Goal: Task Accomplishment & Management: Use online tool/utility

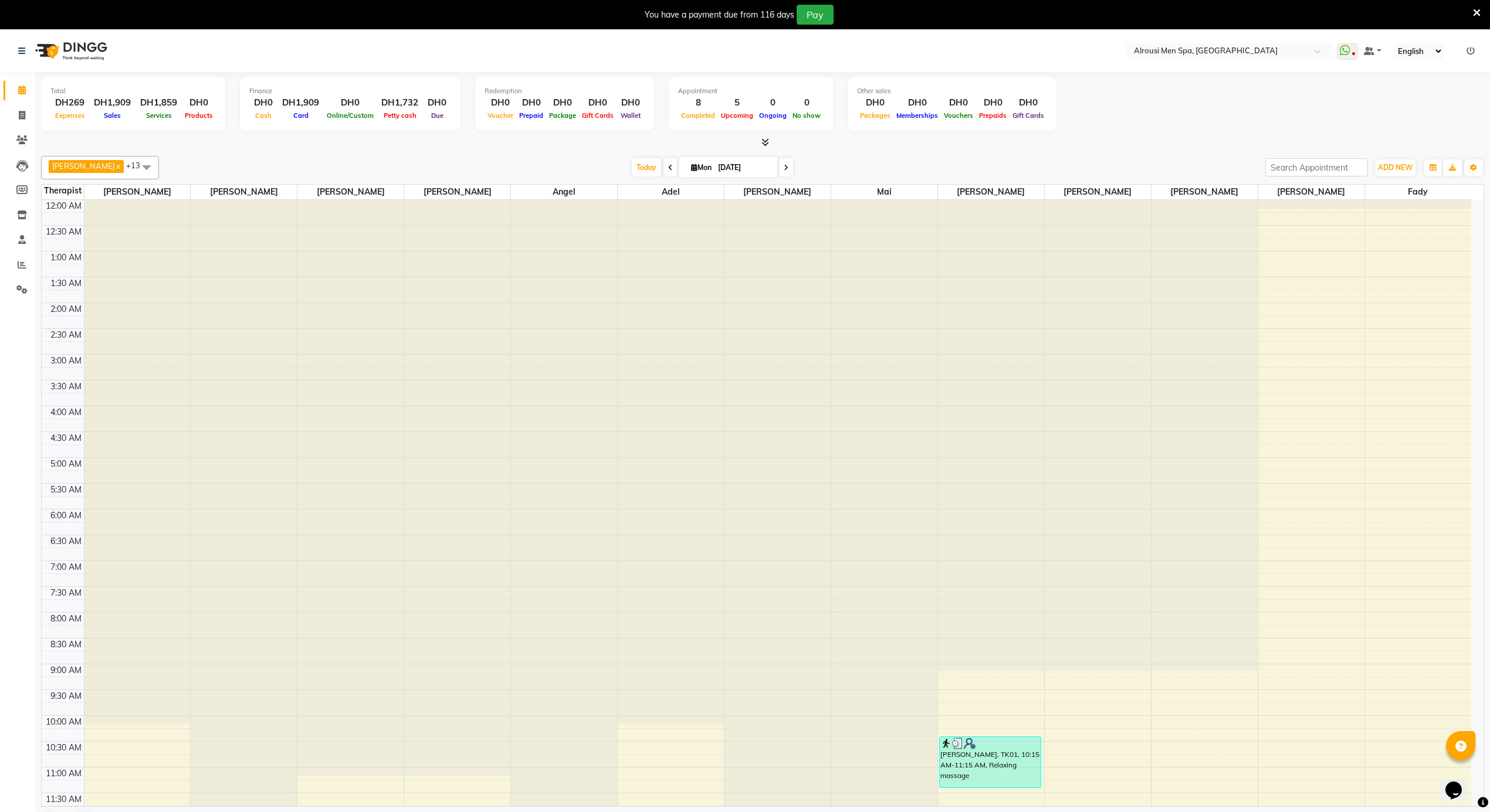
scroll to position [625, 0]
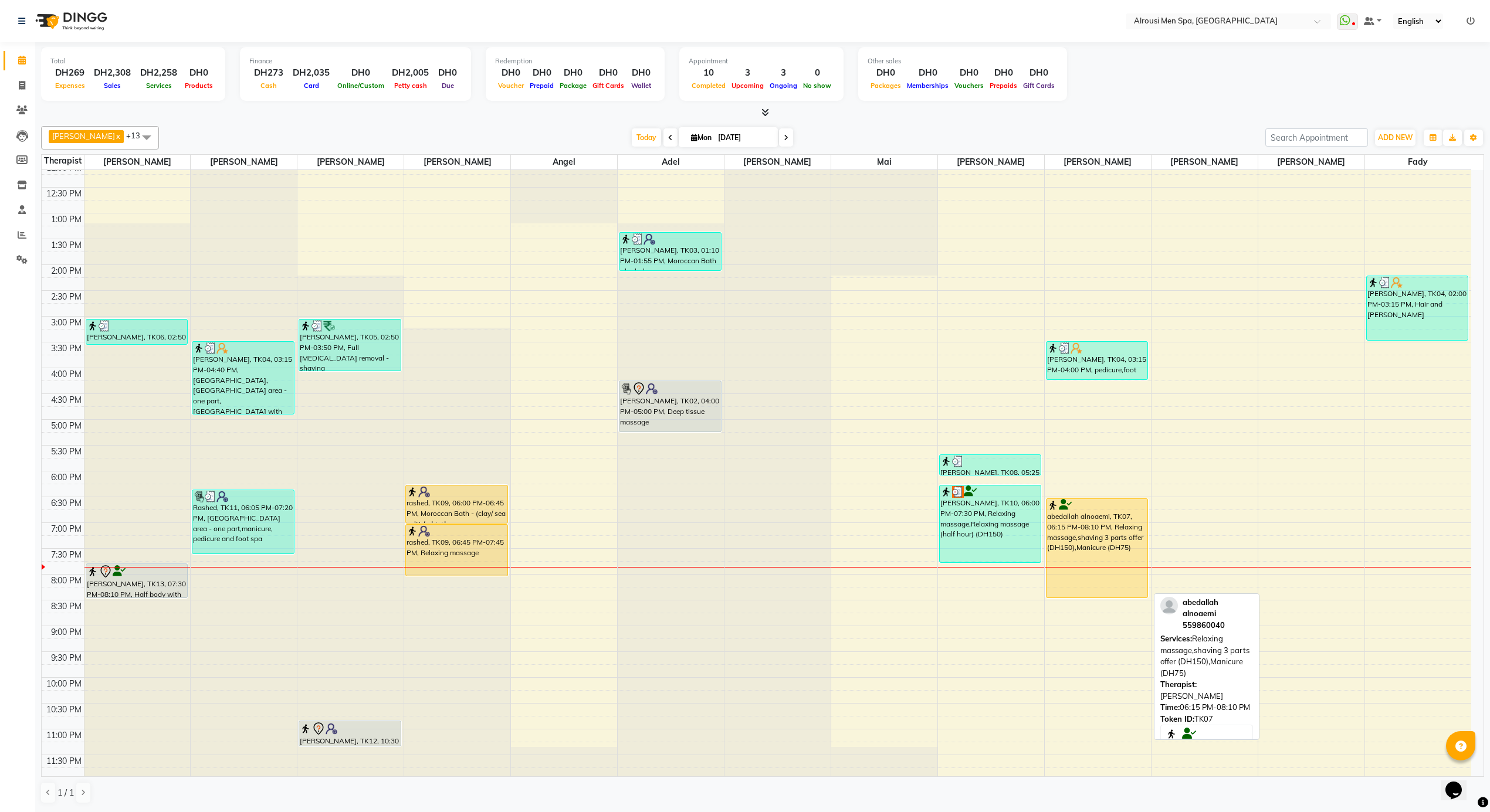
click at [1120, 524] on div "abedallah alnoaemi, TK07, 06:15 PM-08:10 PM, Relaxing massage,shaving 3 parts o…" at bounding box center [1096, 548] width 101 height 99
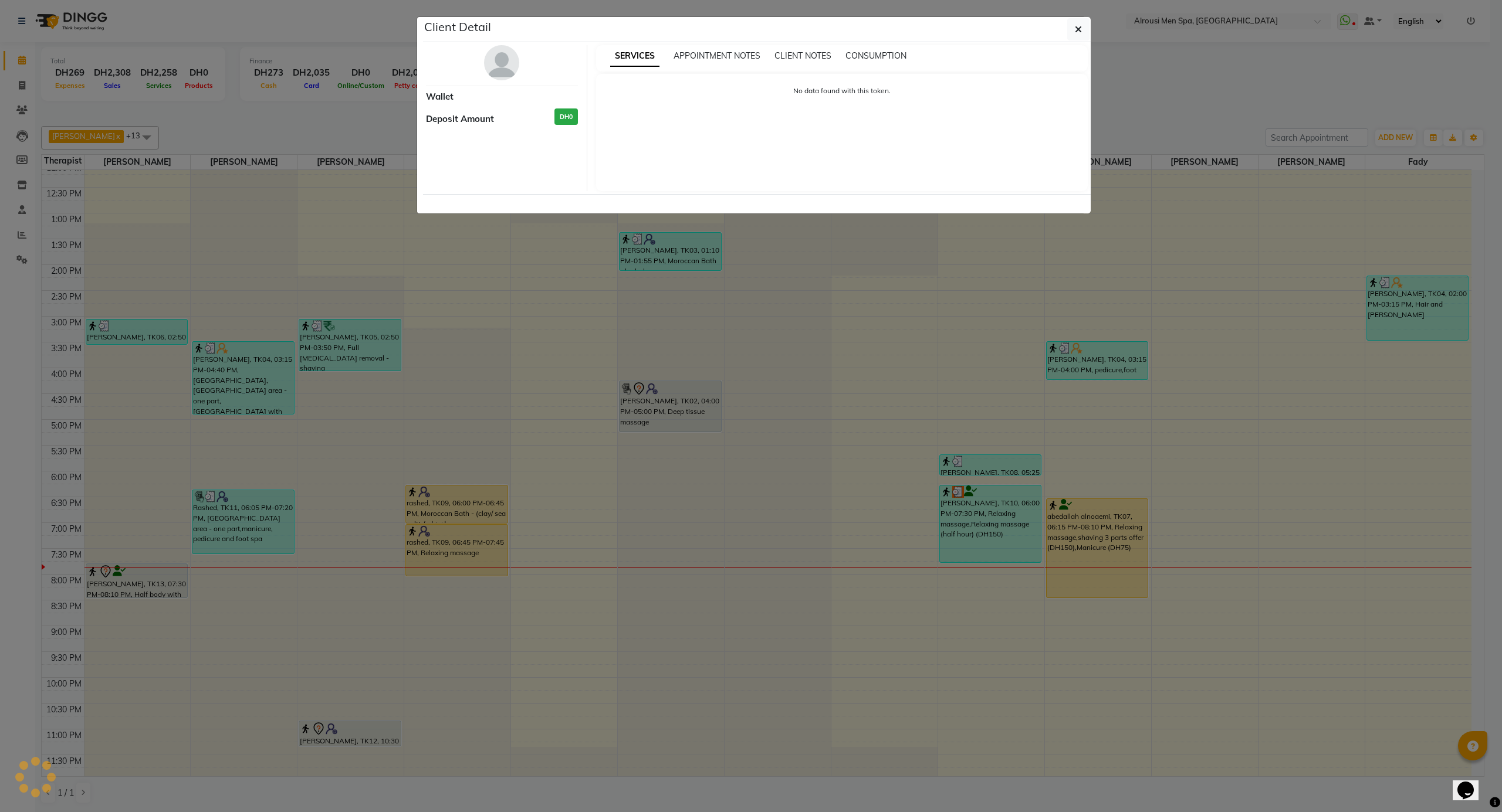
select select "1"
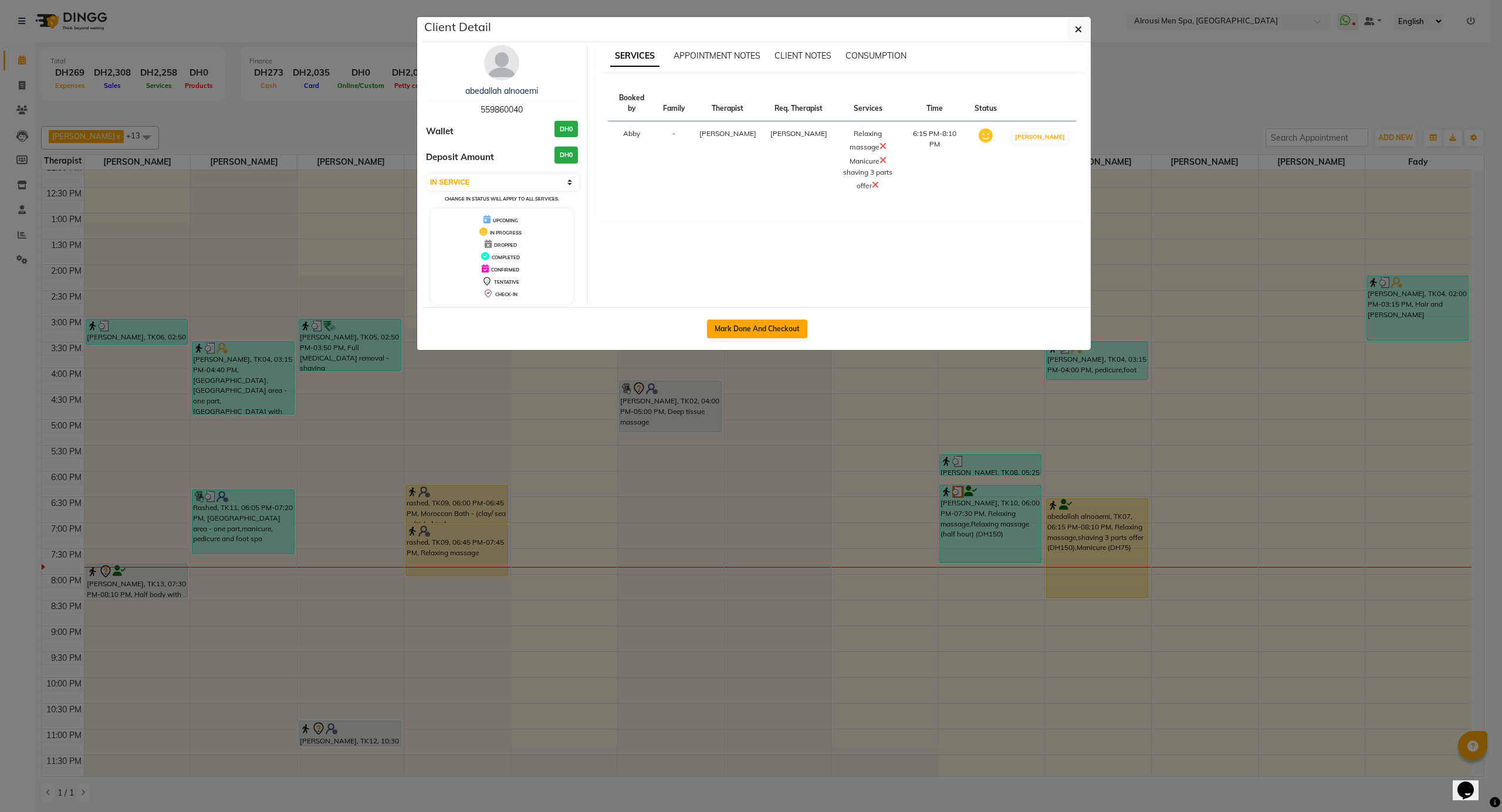
click at [758, 320] on button "Mark Done And Checkout" at bounding box center [757, 329] width 101 height 18
select select "service"
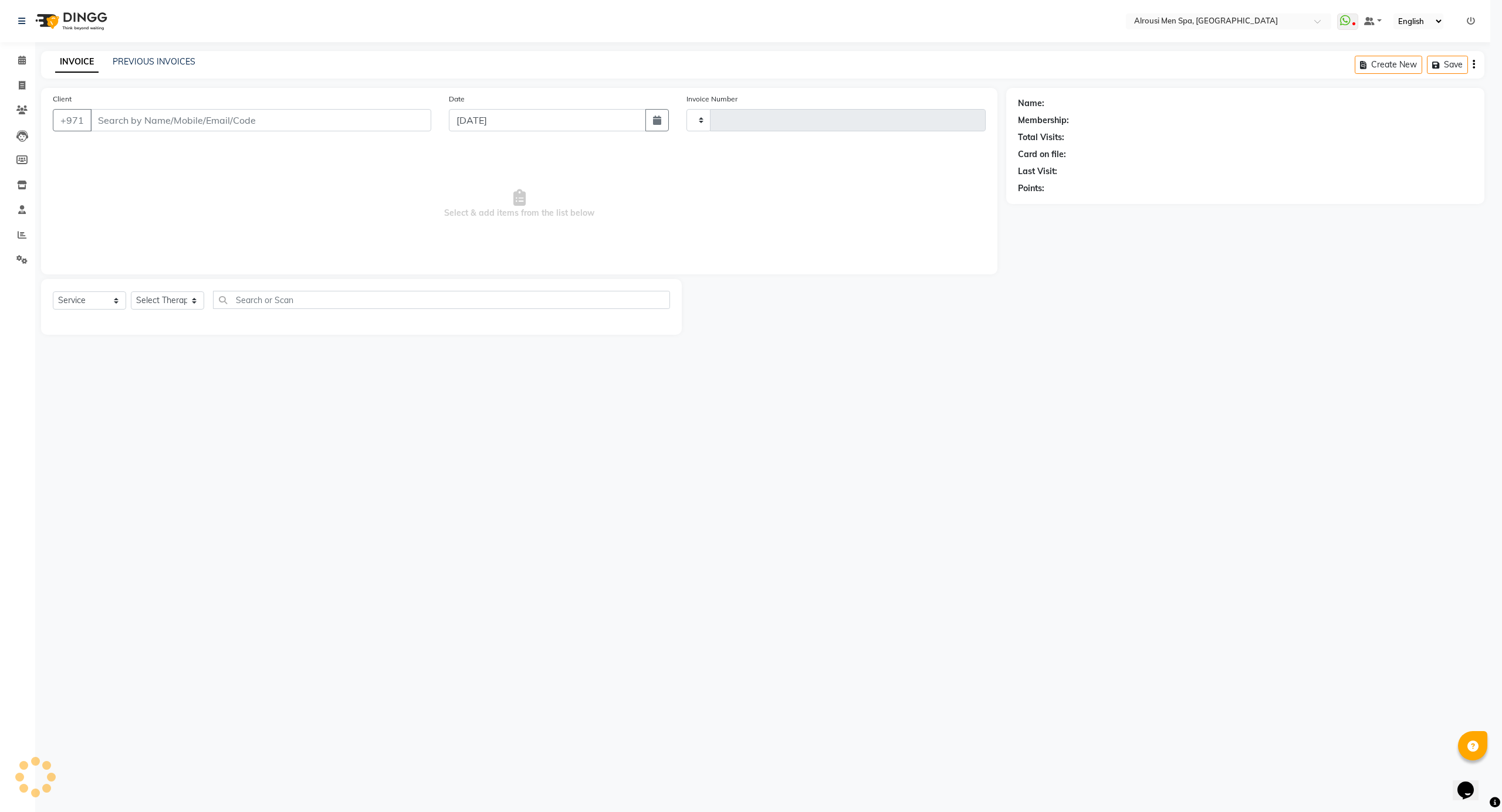
type input "3553"
select select "5688"
type input "559860040"
select select "65366"
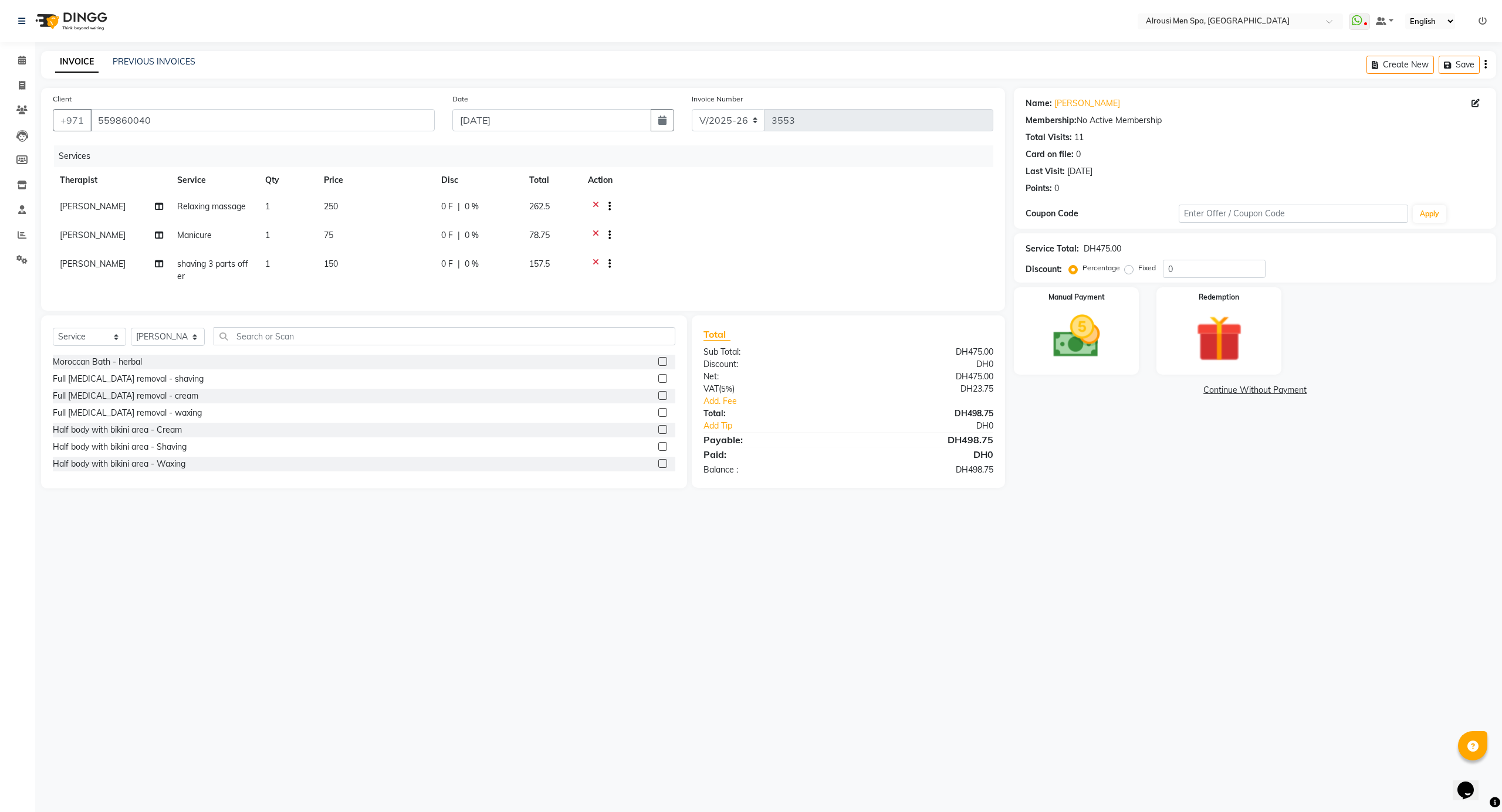
click at [439, 205] on td "0 F | 0 %" at bounding box center [478, 208] width 88 height 29
select select "65366"
drag, startPoint x: 516, startPoint y: 210, endPoint x: 433, endPoint y: 208, distance: 83.0
click at [463, 208] on tr "[PERSON_NAME] [PERSON_NAME] [PERSON_NAME] [PERSON_NAME] [PERSON_NAME] [PERSON_N…" at bounding box center [523, 216] width 940 height 44
type input "50"
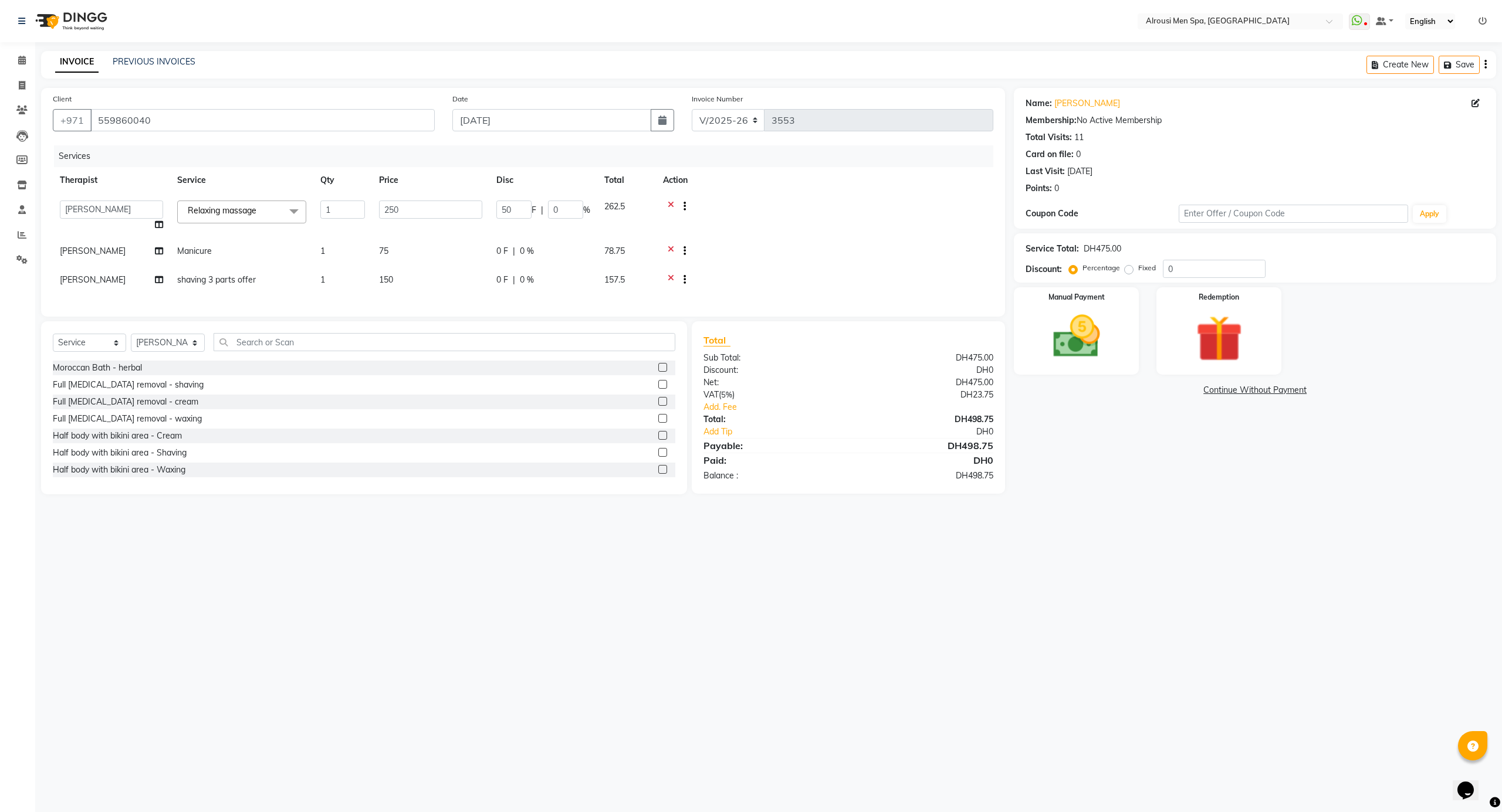
click at [682, 590] on div "Select Location × Alrousi Men Spa, [GEOGRAPHIC_DATA] WhatsApp Status ✕ Status: …" at bounding box center [751, 406] width 1502 height 812
drag, startPoint x: 1017, startPoint y: 511, endPoint x: 89, endPoint y: 88, distance: 1019.9
click at [89, 88] on main "INVOICE PREVIOUS INVOICES Create New Save Client [PHONE_NUMBER] Date [DATE] Inv…" at bounding box center [768, 278] width 1466 height 455
click at [106, 82] on main "INVOICE PREVIOUS INVOICES Create New Save Client [PHONE_NUMBER] Date [DATE] Inv…" at bounding box center [768, 278] width 1466 height 455
drag, startPoint x: 545, startPoint y: 43, endPoint x: 1158, endPoint y: 589, distance: 820.9
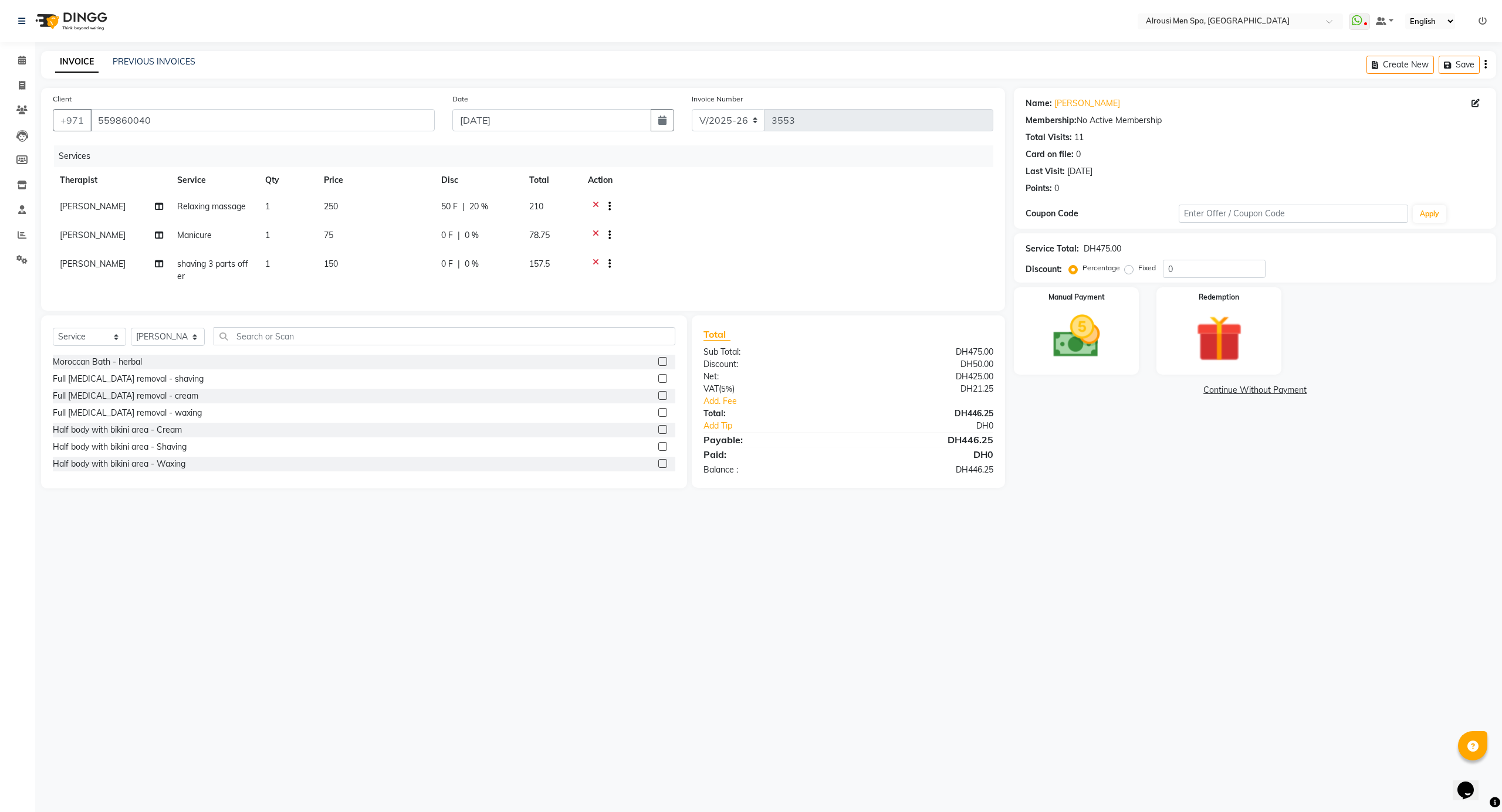
click at [1158, 589] on div "Select Location × Alrousi Men Spa, [GEOGRAPHIC_DATA] WhatsApp Status ✕ Status: …" at bounding box center [751, 406] width 1502 height 812
drag, startPoint x: 1465, startPoint y: 593, endPoint x: 347, endPoint y: 17, distance: 1257.7
click at [347, 17] on div "Select Location × Alrousi Men Spa, [GEOGRAPHIC_DATA] WhatsApp Status ✕ Status: …" at bounding box center [751, 406] width 1502 height 812
click at [360, 23] on nav "Select Location × Alrousi Men Spa, [GEOGRAPHIC_DATA] WhatsApp Status ✕ Status: …" at bounding box center [751, 21] width 1502 height 43
